Goal: Navigation & Orientation: Find specific page/section

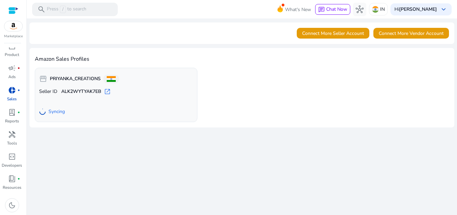
click at [108, 90] on span "open_in_new" at bounding box center [107, 91] width 7 height 7
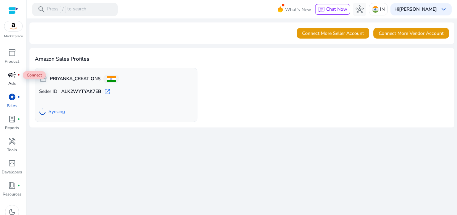
click at [12, 75] on span "campaign" at bounding box center [12, 75] width 8 height 8
click at [364, 11] on span "hub" at bounding box center [360, 9] width 8 height 8
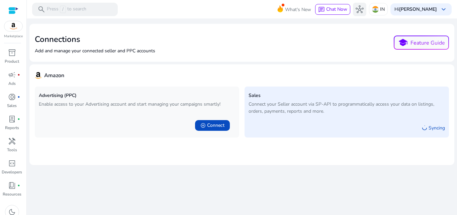
click at [364, 11] on span "hub" at bounding box center [360, 9] width 8 height 8
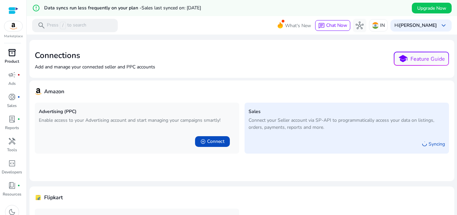
click at [12, 58] on p "Product" at bounding box center [12, 61] width 14 height 6
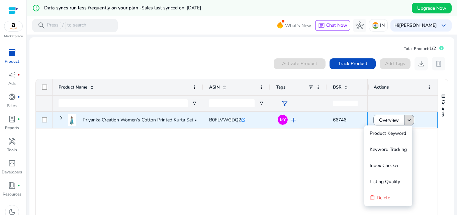
click at [406, 118] on mat-icon "keyboard_arrow_down" at bounding box center [409, 120] width 6 height 6
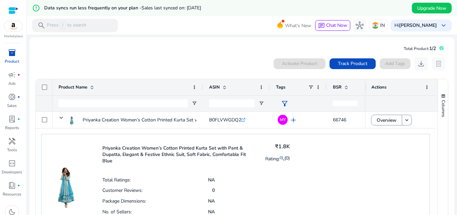
click at [441, 173] on div "Columns" at bounding box center [443, 149] width 10 height 141
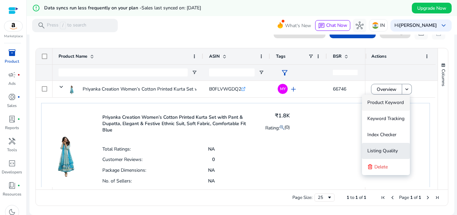
click at [389, 154] on span "Listing Quality" at bounding box center [383, 150] width 30 height 6
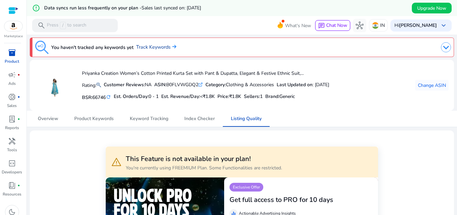
click at [142, 46] on link "Track Keywords" at bounding box center [156, 47] width 40 height 7
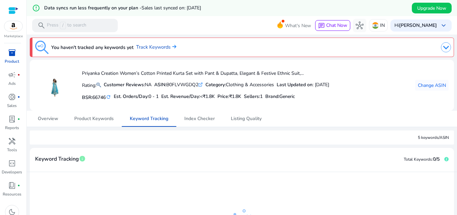
scroll to position [112, 0]
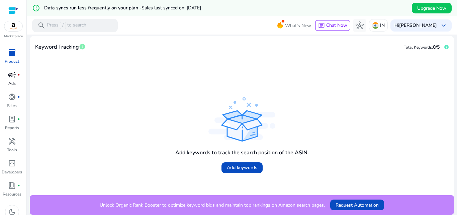
click at [14, 77] on span "campaign" at bounding box center [12, 75] width 8 height 8
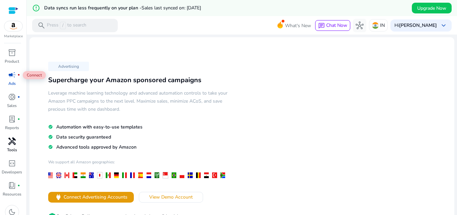
click at [7, 147] on p "Tools" at bounding box center [12, 150] width 10 height 6
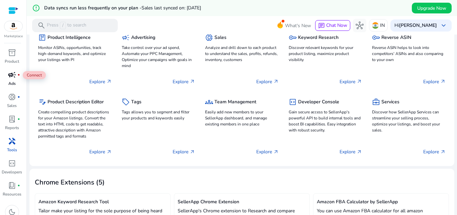
scroll to position [67, 0]
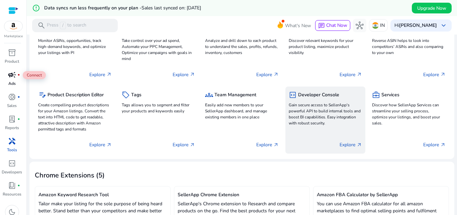
click at [327, 124] on p "Gain secure access to SellerApp's powerful API to build internal tools and boos…" at bounding box center [326, 114] width 74 height 24
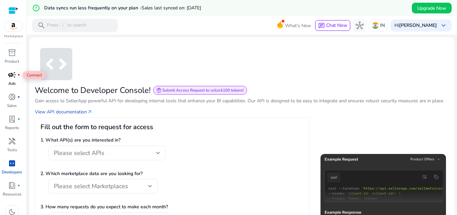
click at [10, 11] on div at bounding box center [13, 11] width 10 height 8
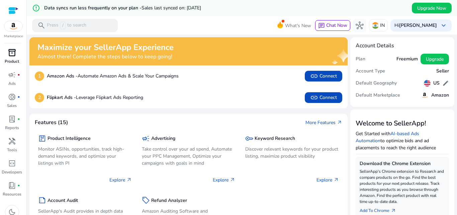
click at [9, 57] on div "inventory_2" at bounding box center [12, 52] width 19 height 11
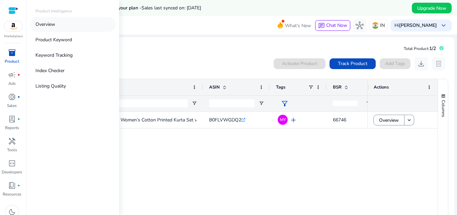
click at [63, 19] on link "Overview" at bounding box center [73, 24] width 86 height 15
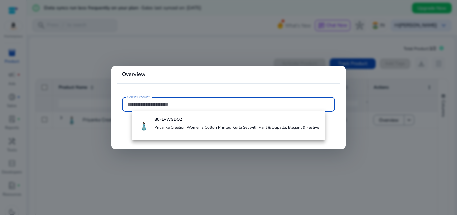
click at [207, 51] on div at bounding box center [228, 107] width 457 height 215
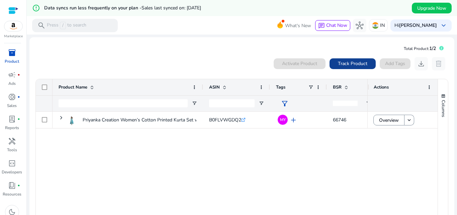
click at [346, 59] on span at bounding box center [353, 64] width 46 height 16
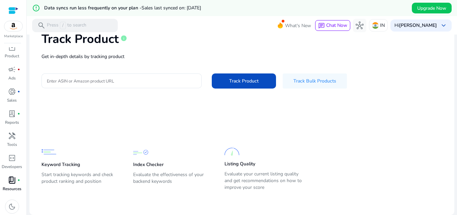
scroll to position [7, 0]
click at [15, 138] on span "handyman" at bounding box center [12, 134] width 8 height 8
